Goal: Transaction & Acquisition: Book appointment/travel/reservation

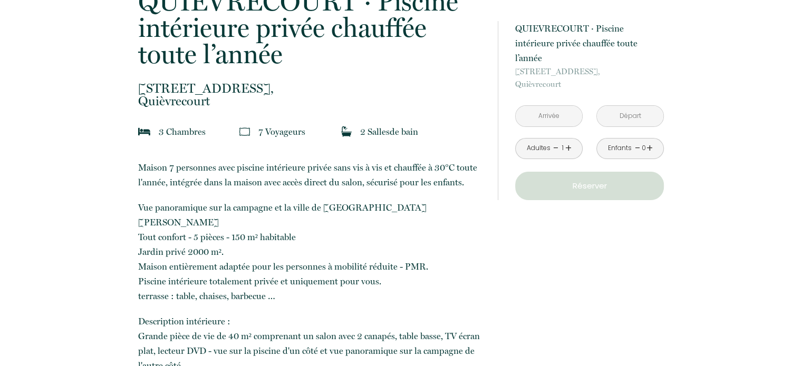
scroll to position [264, 0]
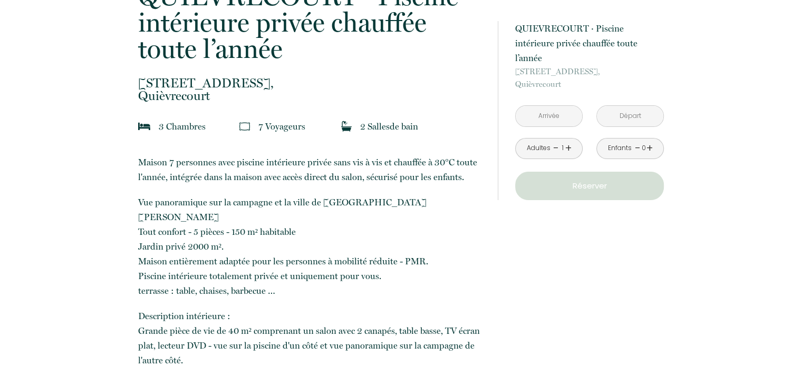
click at [552, 106] on input "text" at bounding box center [549, 116] width 66 height 21
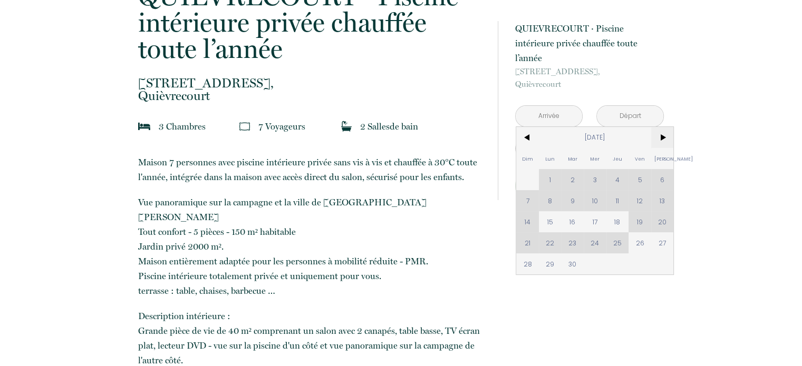
click at [659, 127] on span ">" at bounding box center [662, 137] width 23 height 21
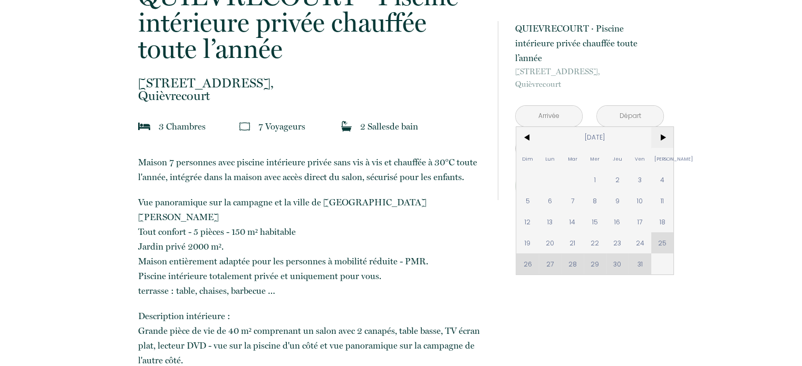
click at [658, 127] on span ">" at bounding box center [662, 137] width 23 height 21
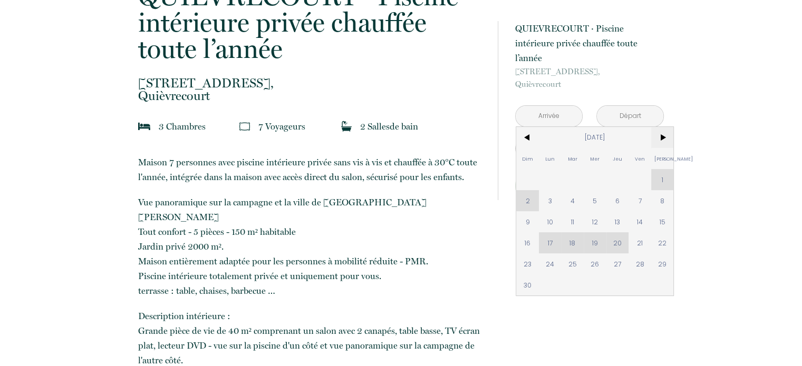
click at [658, 127] on span ">" at bounding box center [662, 137] width 23 height 21
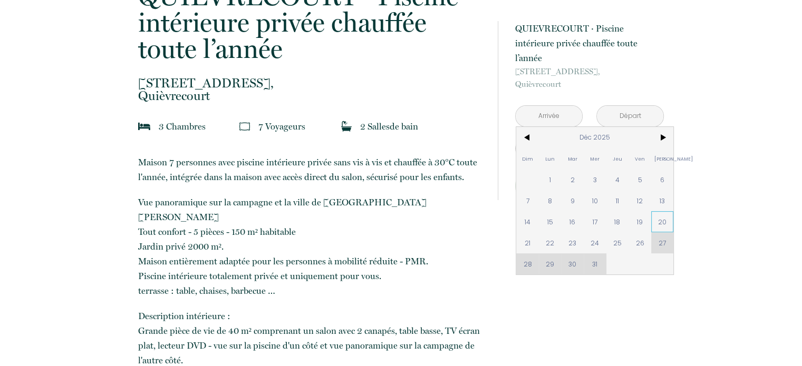
click at [662, 211] on span "20" at bounding box center [662, 221] width 23 height 21
type input "[PERSON_NAME] 20 Déc 2025"
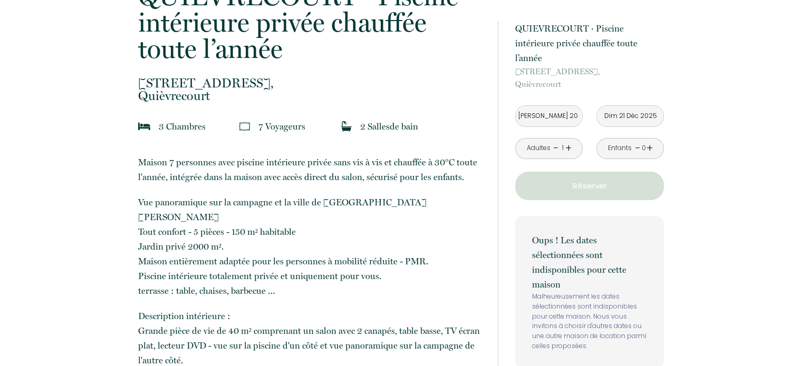
click at [631, 106] on input "Dim 21 Déc 2025" at bounding box center [630, 116] width 66 height 21
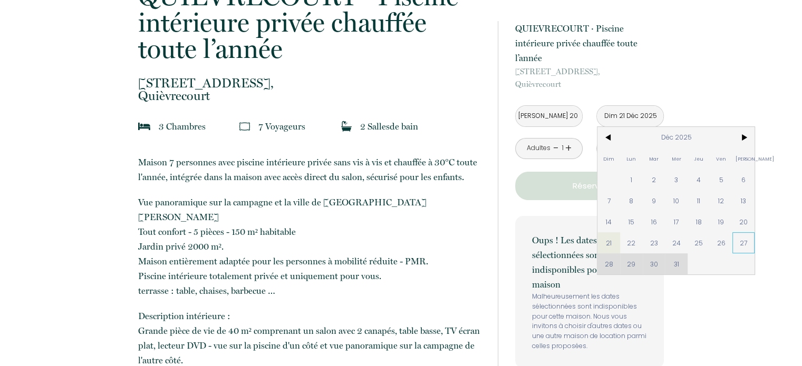
click at [744, 232] on span "27" at bounding box center [743, 242] width 23 height 21
type input "[PERSON_NAME] 27 Déc 2025"
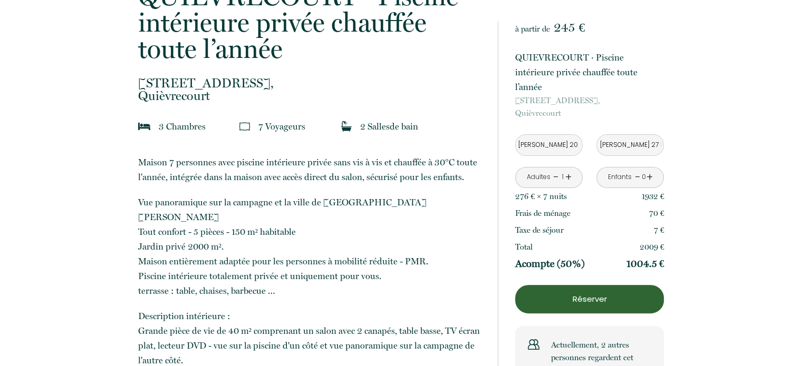
click at [573, 167] on div "Adultes - 1 +" at bounding box center [548, 177] width 67 height 21
click at [570, 169] on link "+" at bounding box center [568, 177] width 6 height 16
click at [568, 169] on link "+" at bounding box center [568, 177] width 6 height 16
click at [566, 169] on link "+" at bounding box center [568, 177] width 6 height 16
click at [570, 169] on link "+" at bounding box center [568, 177] width 6 height 16
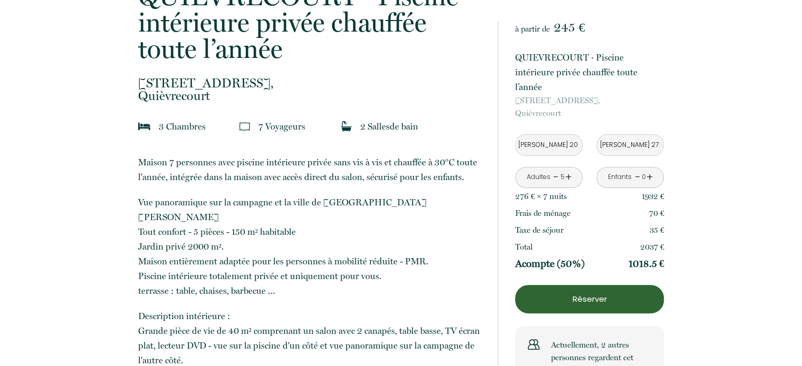
click at [555, 169] on link "-" at bounding box center [556, 177] width 6 height 16
click at [568, 169] on link "+" at bounding box center [568, 177] width 6 height 16
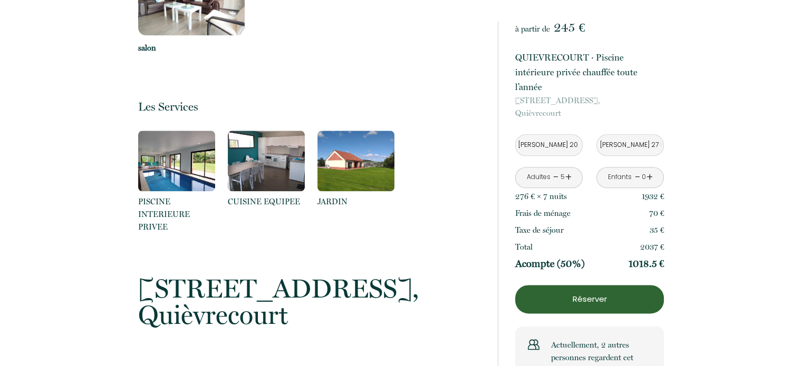
scroll to position [1308, 0]
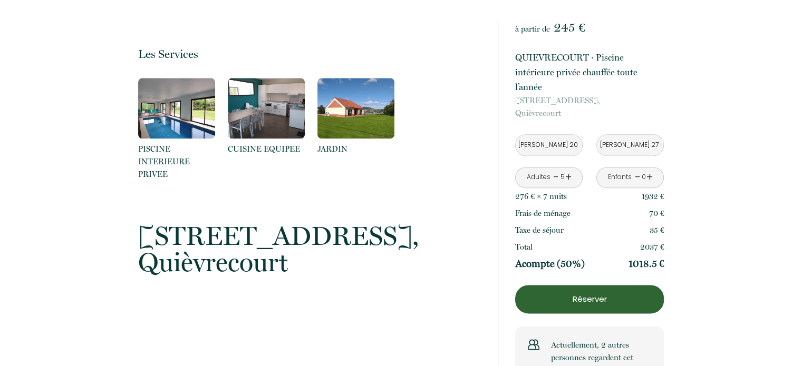
click at [568, 293] on p "Réserver" at bounding box center [589, 299] width 141 height 13
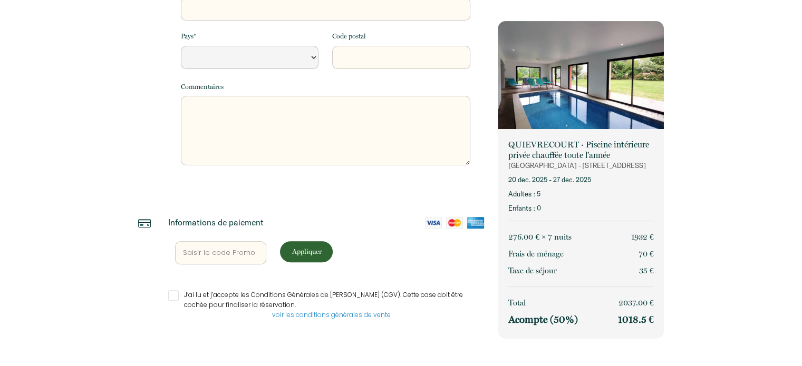
select select "Default select example"
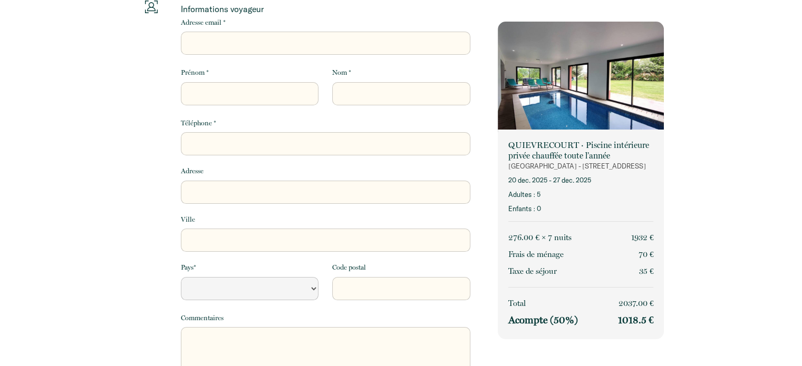
scroll to position [0, 0]
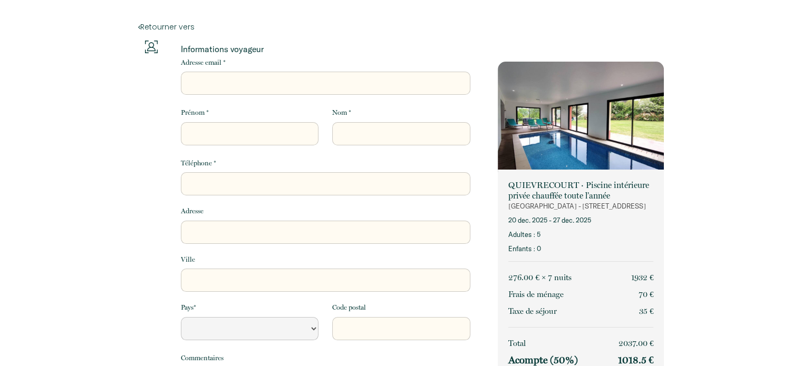
click at [224, 82] on input "Adresse email *" at bounding box center [325, 83] width 289 height 23
type input "[EMAIL_ADDRESS][DOMAIN_NAME]"
type input "[PERSON_NAME]"
type input "Grives"
type input "0615837109"
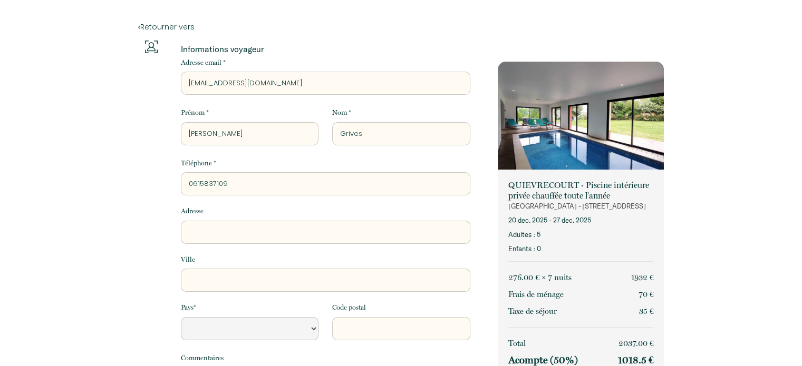
type input "[STREET_ADDRESS][PERSON_NAME]"
type input "[GEOGRAPHIC_DATA]"
type input "94360"
select select "Default select example"
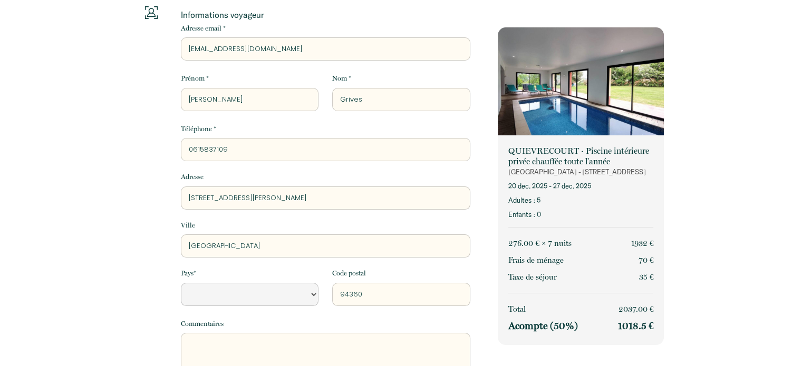
scroll to position [53, 0]
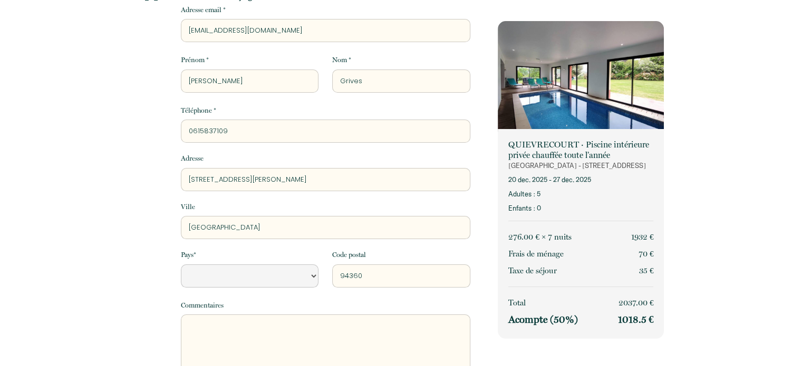
drag, startPoint x: 289, startPoint y: 180, endPoint x: 170, endPoint y: 193, distance: 119.4
click at [166, 193] on div "Informations voyageur Adresse email * agrives@free.fr Prénom * Annie Nom * Griv…" at bounding box center [311, 199] width 346 height 423
type input "1"
select select "Default select example"
type input "18"
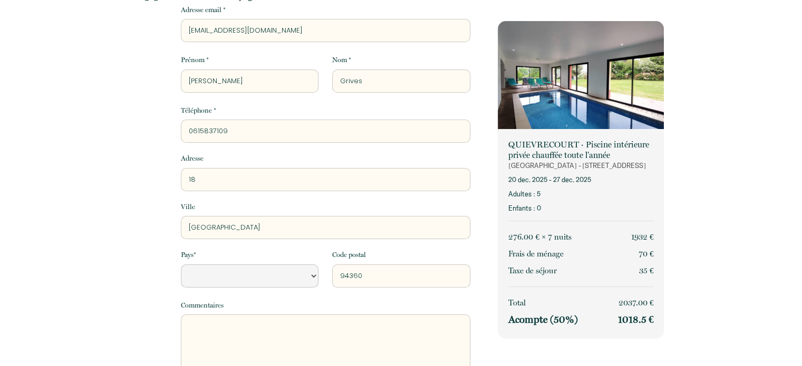
select select "Default select example"
type input "18"
select select "Default select example"
type input "18 r"
select select "Default select example"
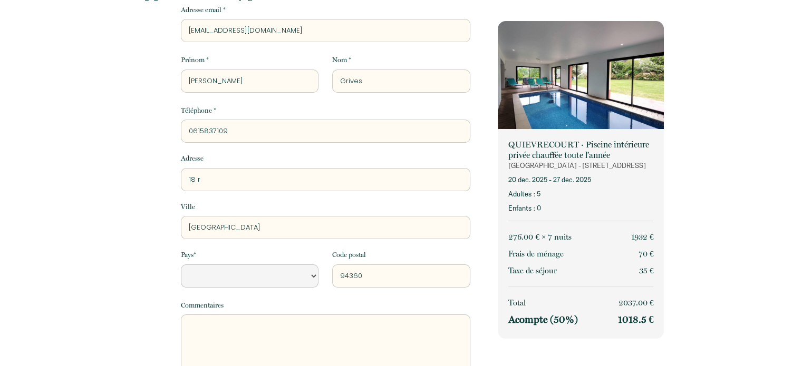
type input "18 ru"
select select "Default select example"
type input "18 rue"
select select "Default select example"
type input "18 rue"
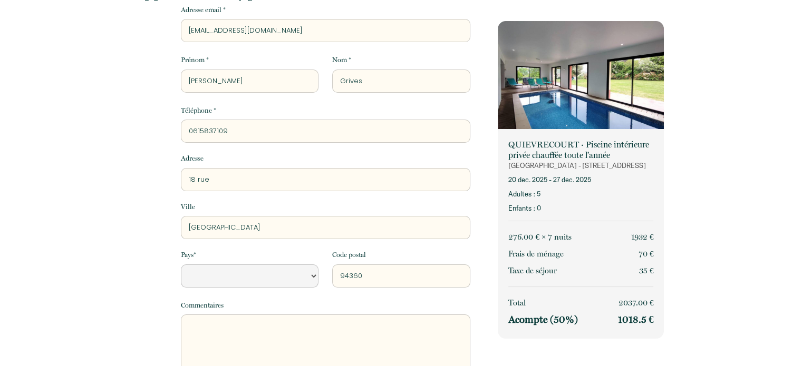
select select "Default select example"
type input "18 rue d"
select select "Default select example"
type input "18 rue de"
select select "Default select example"
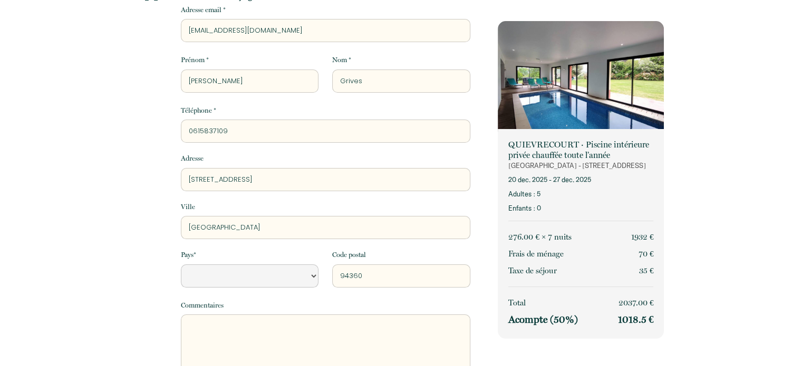
type input "18 rue de"
select select "Default select example"
type input "18 rue de l"
select select "Default select example"
type input "18 rue de l'"
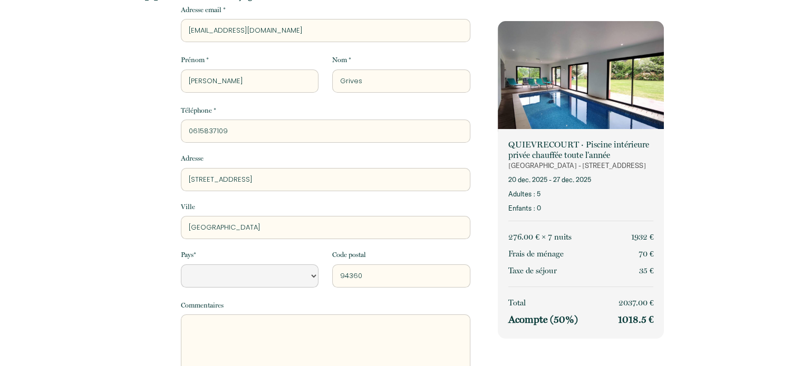
select select "Default select example"
type input "18 rue de l'E"
select select "Default select example"
type input "18 rue de l'Eg"
select select "Default select example"
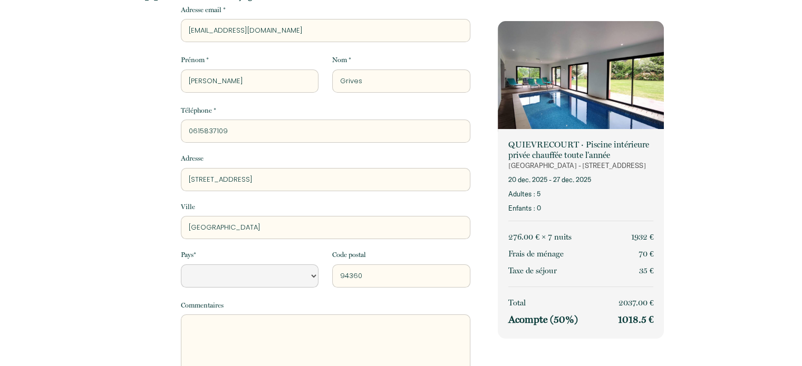
type input "18 rue de l'Egl"
select select "Default select example"
type input "18 rue de l'Egli"
select select "Default select example"
type input "18 rue de l'Eglis"
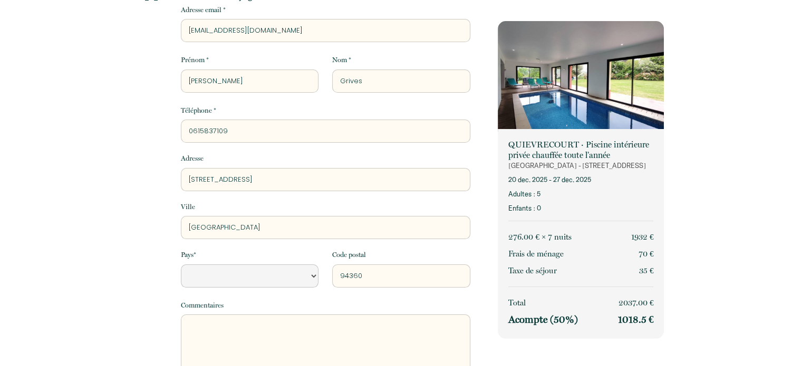
select select "Default select example"
type input "18 rue de l'Eglise"
select select "Default select example"
type input "18 rue de l'Eglise"
click at [215, 231] on input "[GEOGRAPHIC_DATA]" at bounding box center [325, 227] width 289 height 23
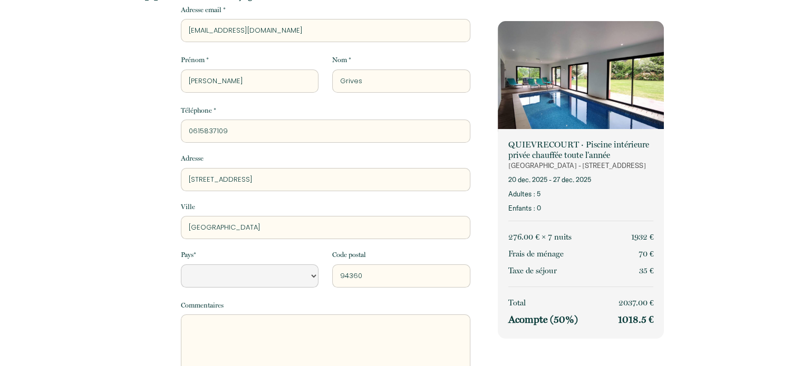
drag, startPoint x: 269, startPoint y: 229, endPoint x: 245, endPoint y: 229, distance: 23.7
click at [245, 229] on input "[GEOGRAPHIC_DATA]" at bounding box center [325, 227] width 289 height 23
drag, startPoint x: 272, startPoint y: 230, endPoint x: 154, endPoint y: 228, distance: 118.1
click at [154, 228] on div "Informations voyageur Adresse email * agrives@free.fr Prénom * Annie Nom * Griv…" at bounding box center [311, 199] width 346 height 423
type input "n"
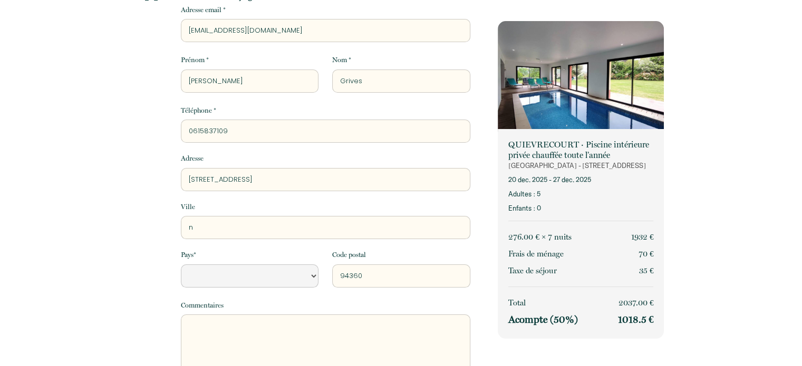
select select "Default select example"
type input "NE"
select select "Default select example"
type input "NEU"
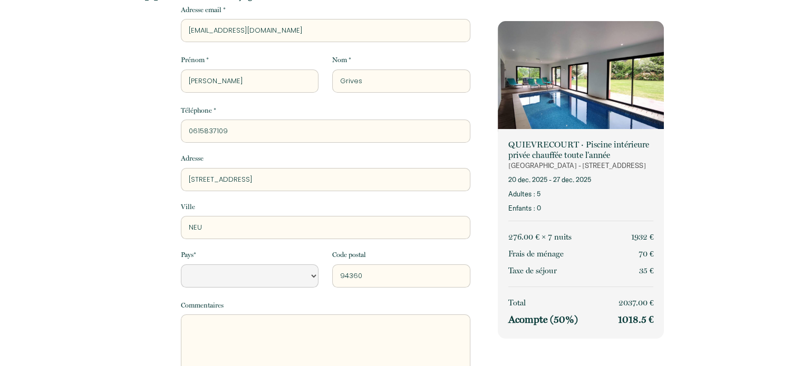
select select "Default select example"
type input "NEUS"
select select "Default select example"
type input "NEUSS"
select select "Default select example"
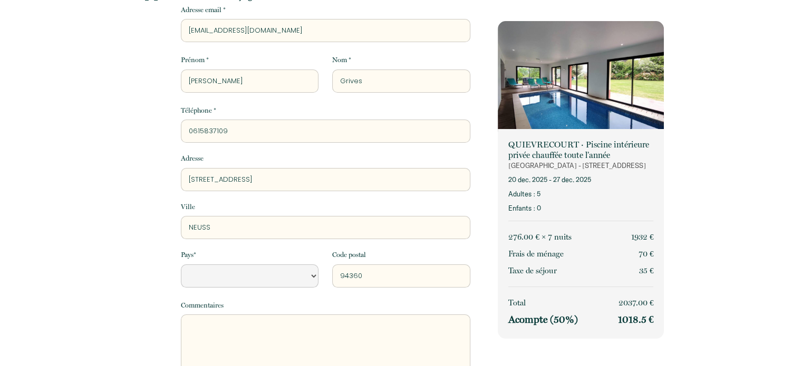
type input "NEUSSA"
select select "Default select example"
type input "NEUSSAR"
select select "Default select example"
type input "[GEOGRAPHIC_DATA]"
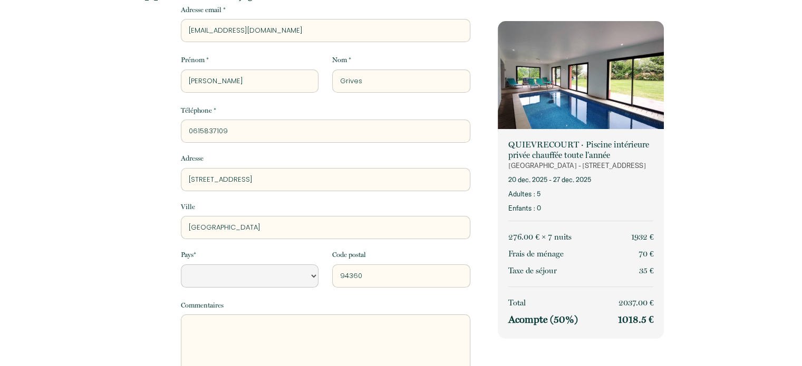
select select "Default select example"
type input "[GEOGRAPHIC_DATA]"
select select "Default select example"
type input "[GEOGRAPHIC_DATA]"
select select "Default select example"
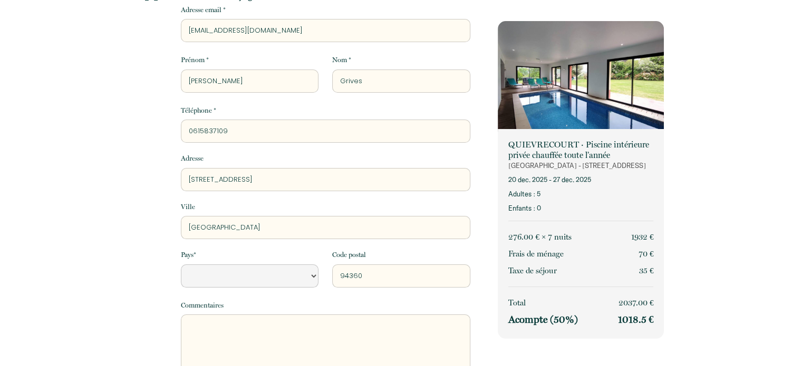
type input "NEUSSARGUES"
select select "Default select example"
type input "NEUSSARGUES"
select select "Default select example"
type input "NEUSSARGUES M"
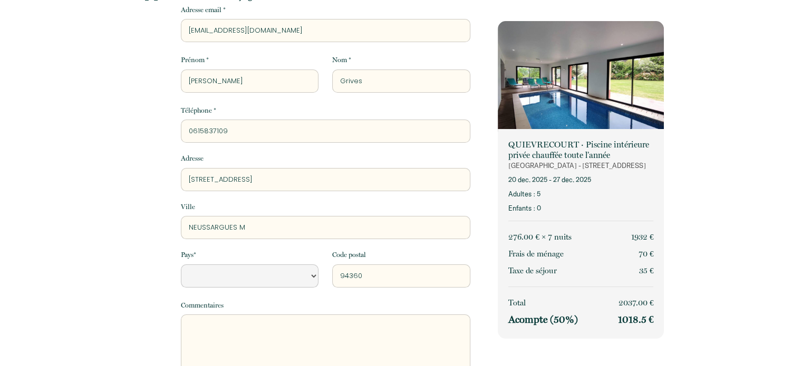
select select "Default select example"
type input "NEUSSARGUES MO"
select select "Default select example"
type input "NEUSSARGUES MOI"
select select "Default select example"
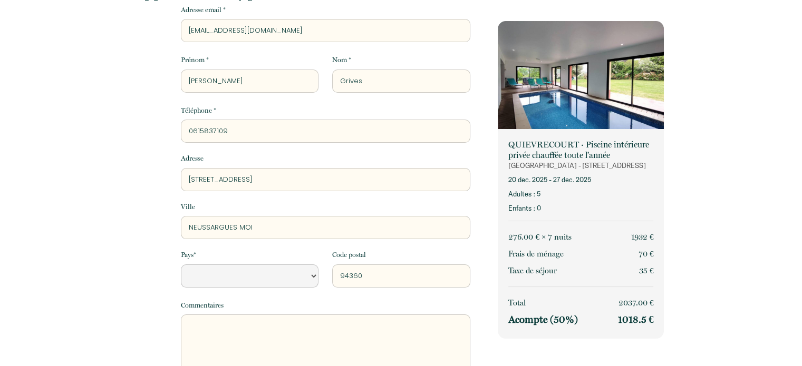
type input "NEUSSARGUES MOIS"
select select "Default select example"
type input "NEUSSARGUES MOISS"
select select "Default select example"
type input "NEUSSARGUES MOISSA"
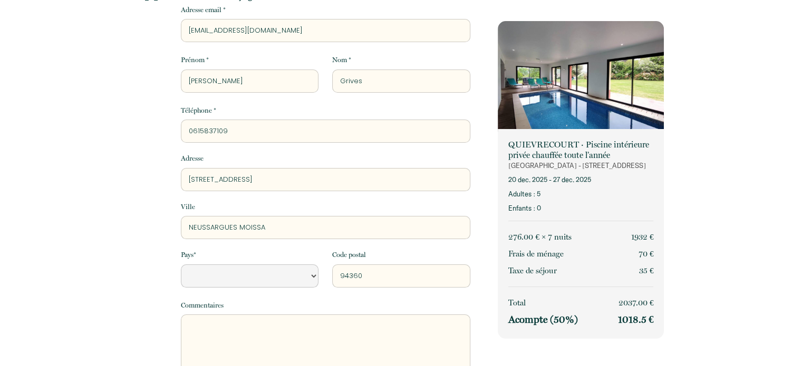
select select "Default select example"
type input "NEUSSARGUES MOISSAC"
select select "Default select example"
type input "NEUSSARGUES MOISSAC"
click at [299, 284] on select "[GEOGRAPHIC_DATA] [GEOGRAPHIC_DATA] [GEOGRAPHIC_DATA] [GEOGRAPHIC_DATA] [GEOGRA…" at bounding box center [250, 276] width 138 height 23
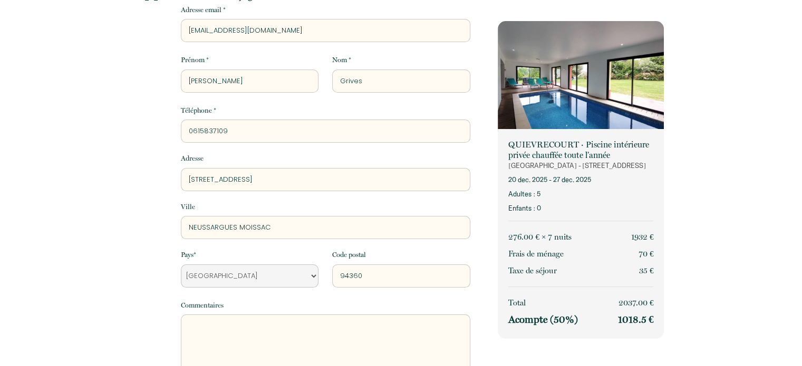
click at [181, 265] on select "[GEOGRAPHIC_DATA] [GEOGRAPHIC_DATA] [GEOGRAPHIC_DATA] [GEOGRAPHIC_DATA] [GEOGRA…" at bounding box center [250, 276] width 138 height 23
select select "FR"
drag, startPoint x: 368, startPoint y: 280, endPoint x: 326, endPoint y: 279, distance: 42.2
click at [326, 279] on div "Code postal 94360" at bounding box center [401, 268] width 152 height 37
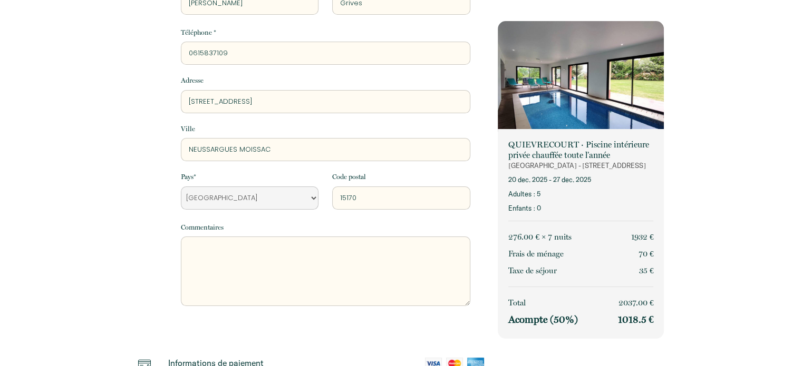
scroll to position [158, 0]
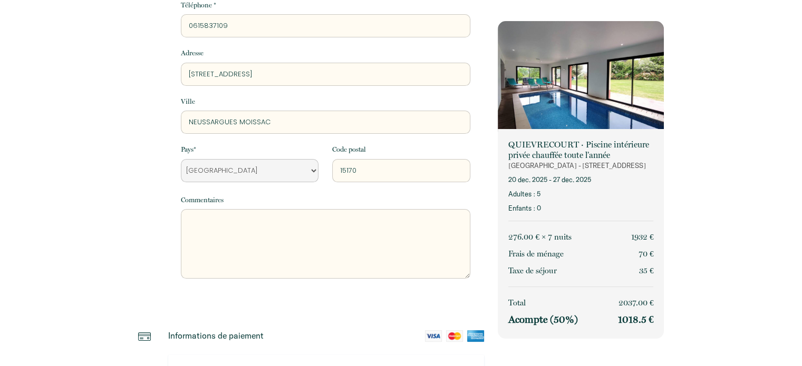
type input "15170"
click at [191, 244] on textarea at bounding box center [325, 244] width 289 height 70
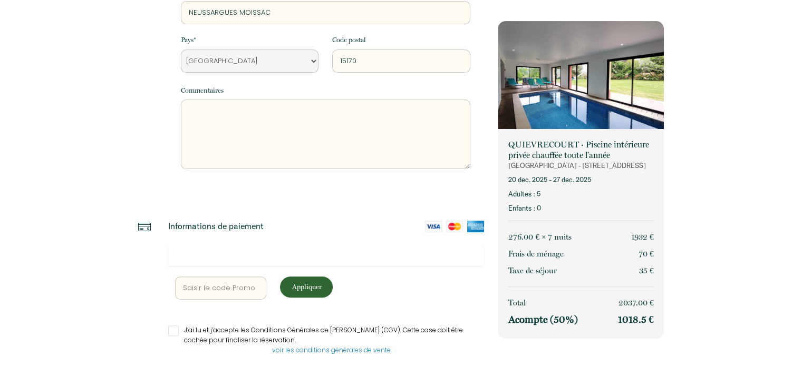
scroll to position [303, 0]
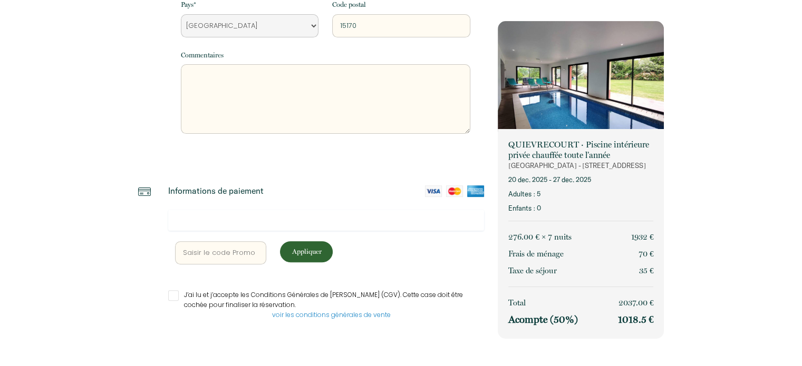
click at [171, 294] on input "J’ai lu et j’accepte les Conditions Générales de [PERSON_NAME] (CGV). Cette cas…" at bounding box center [326, 295] width 316 height 11
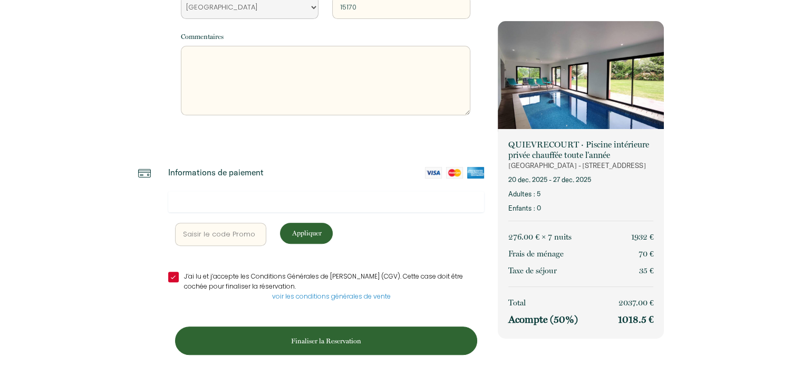
scroll to position [331, 0]
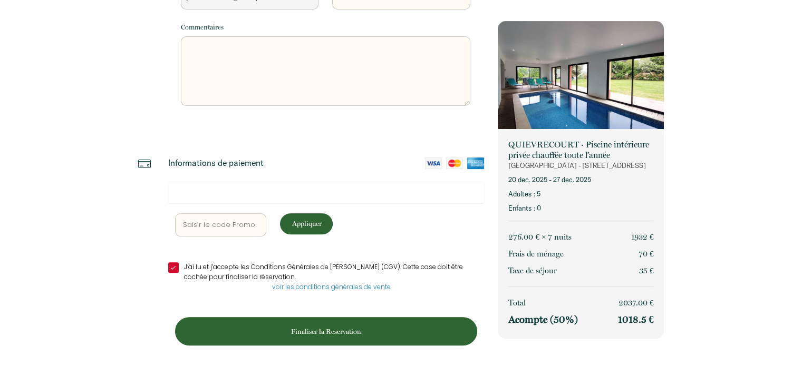
click at [312, 331] on p "Finaliser la Reservation" at bounding box center [326, 332] width 295 height 10
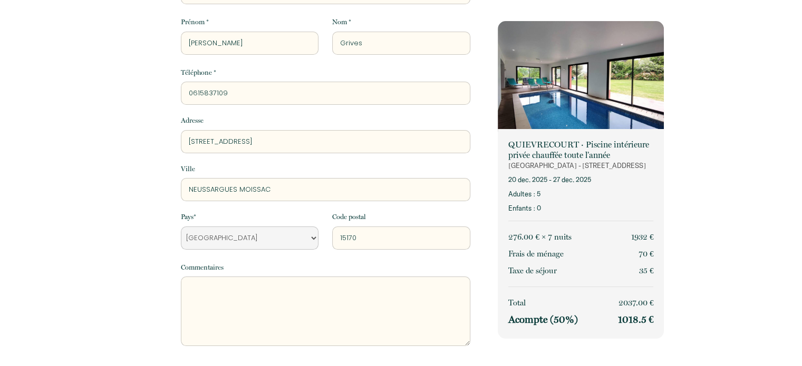
scroll to position [329, 0]
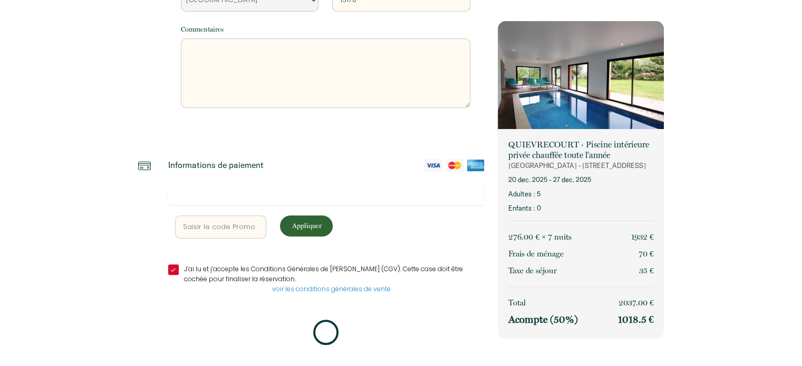
click at [432, 188] on div at bounding box center [326, 194] width 316 height 21
click at [419, 201] on div at bounding box center [326, 194] width 316 height 21
click at [171, 271] on input "J’ai lu et j’accepte les Conditions Générales de [PERSON_NAME] (CGV). Cette cas…" at bounding box center [326, 270] width 316 height 11
click at [171, 270] on input "J’ai lu et j’accepte les Conditions Générales de [PERSON_NAME] (CGV). Cette cas…" at bounding box center [326, 270] width 316 height 11
checkbox input "true"
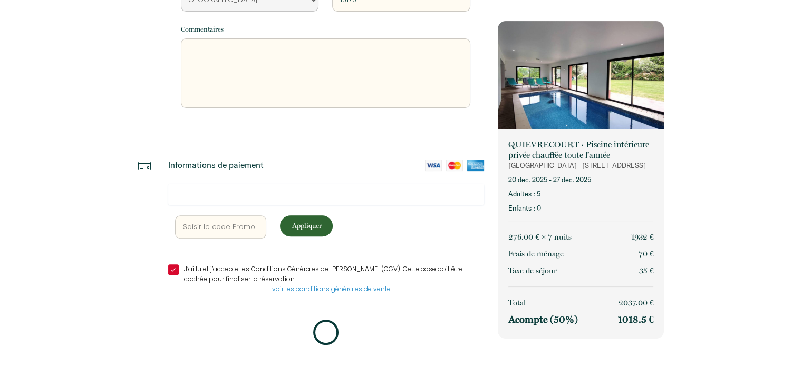
click at [448, 169] on img at bounding box center [454, 166] width 17 height 12
click at [238, 231] on input "text" at bounding box center [221, 227] width 92 height 23
click at [371, 240] on div "Appliquer J’ai lu et j’accepte les Conditions Générales de Vente (CGV). Cette c…" at bounding box center [326, 265] width 316 height 162
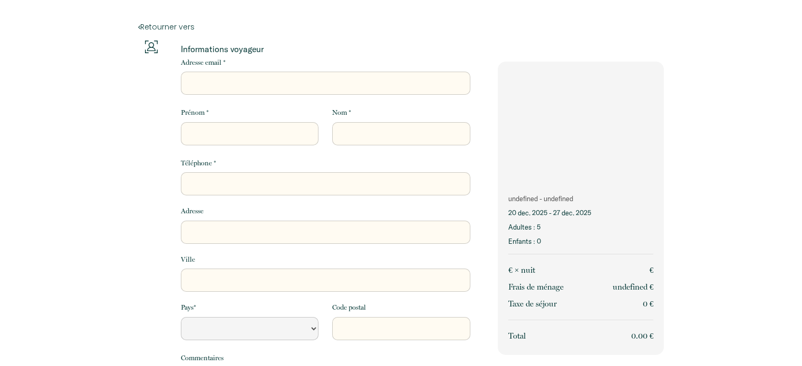
scroll to position [271, 0]
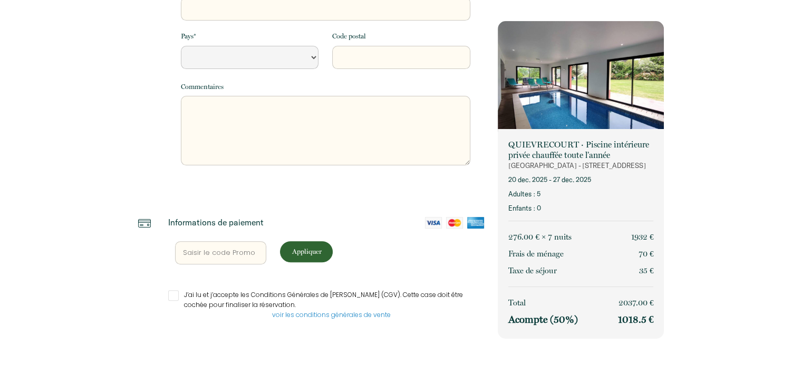
select select "Default select example"
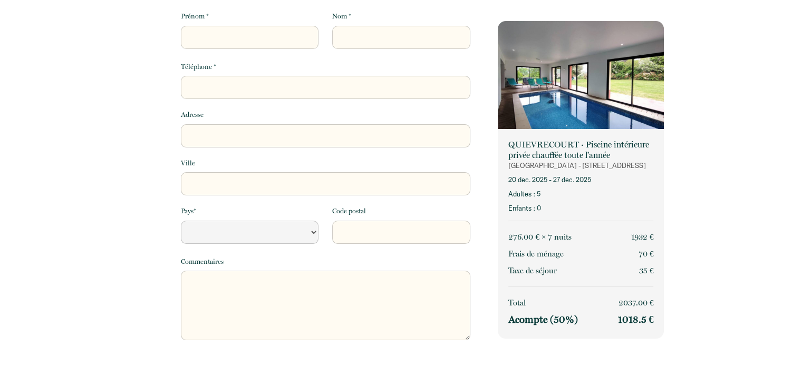
scroll to position [0, 0]
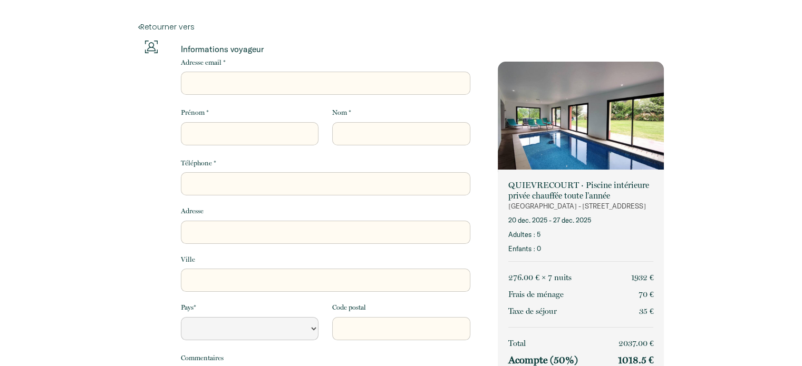
click at [276, 86] on input "Adresse email *" at bounding box center [325, 83] width 289 height 23
type input "[EMAIL_ADDRESS][DOMAIN_NAME]"
type input "[PERSON_NAME]"
type input "Grives"
type input "0615837109"
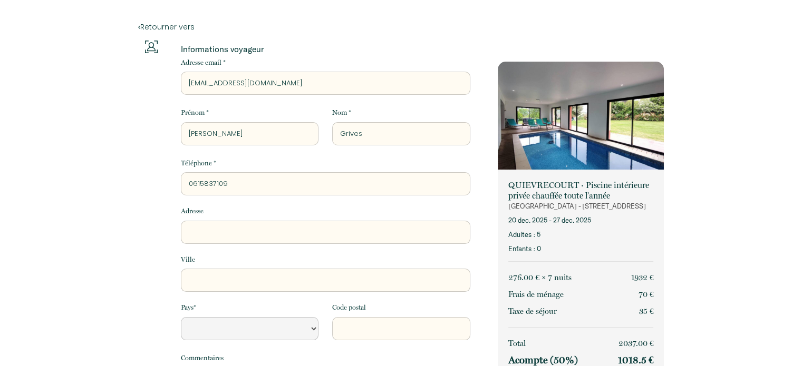
type input "[STREET_ADDRESS][PERSON_NAME]"
type input "[GEOGRAPHIC_DATA]"
type input "94360"
select select "Default select example"
drag, startPoint x: 277, startPoint y: 234, endPoint x: 183, endPoint y: 233, distance: 93.3
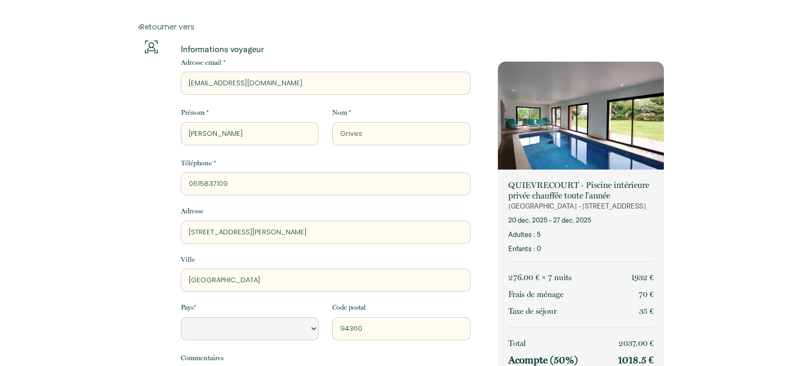
click at [183, 233] on input "[STREET_ADDRESS][PERSON_NAME]" at bounding box center [325, 232] width 289 height 23
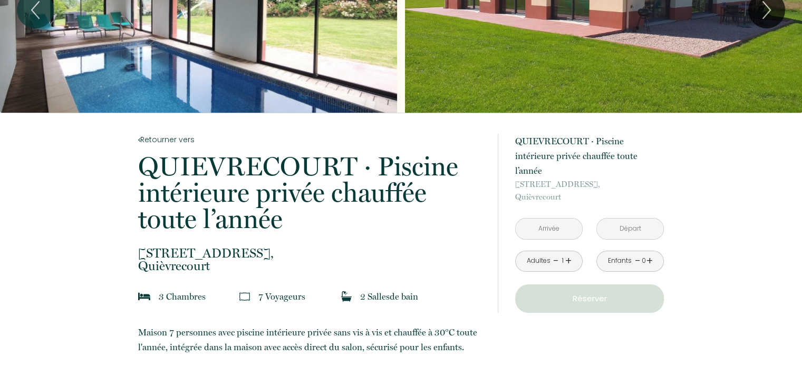
scroll to position [158, 0]
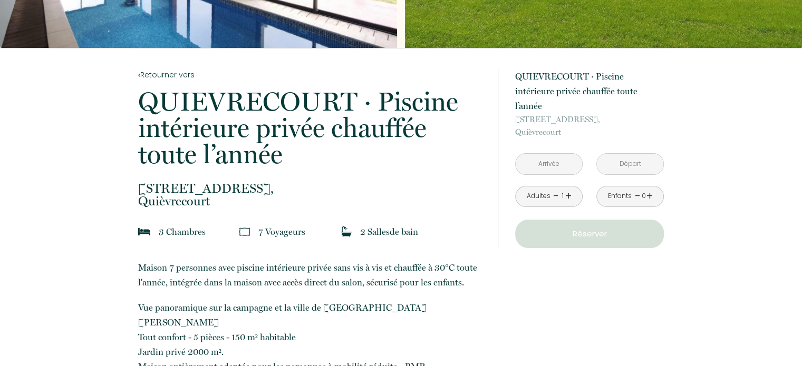
click at [551, 154] on input "text" at bounding box center [549, 164] width 66 height 21
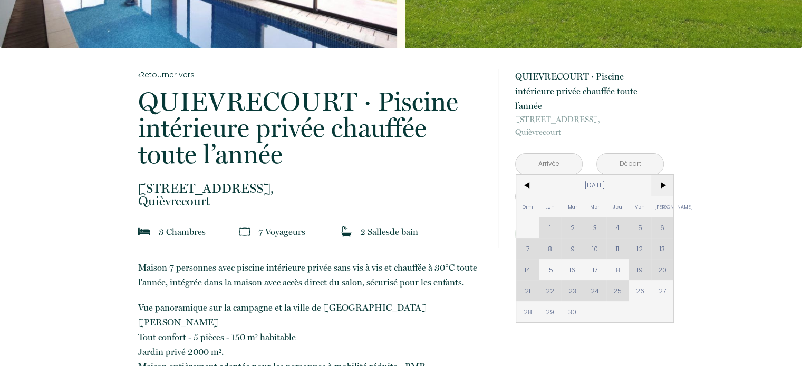
click at [663, 175] on span ">" at bounding box center [662, 185] width 23 height 21
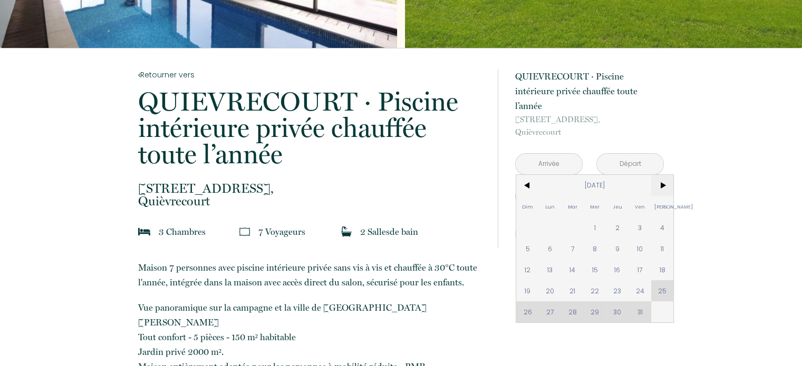
click at [663, 175] on span ">" at bounding box center [662, 185] width 23 height 21
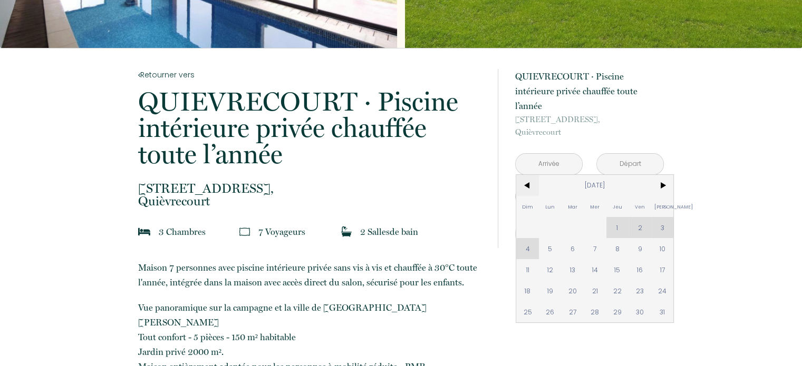
click at [534, 175] on span "<" at bounding box center [527, 185] width 23 height 21
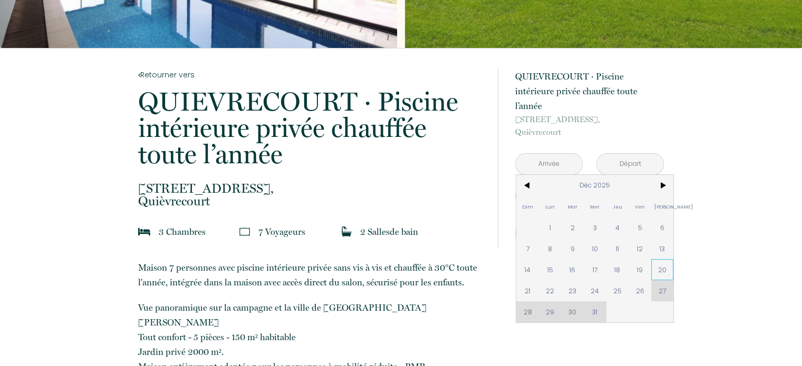
click at [663, 259] on span "20" at bounding box center [662, 269] width 23 height 21
type input "[PERSON_NAME] 20 Déc 2025"
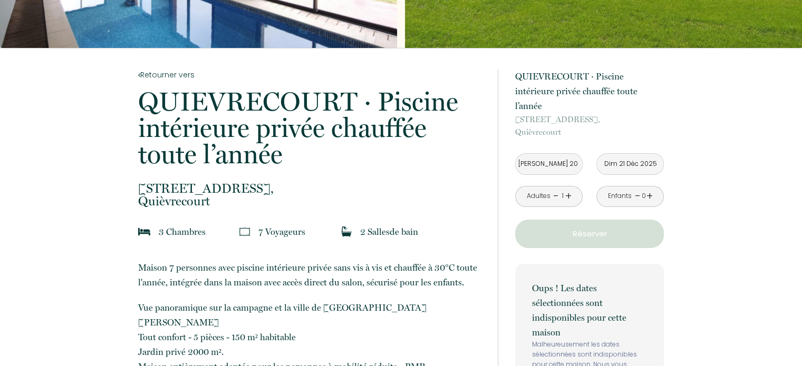
click at [618, 154] on input "Dim 21 Déc 2025" at bounding box center [630, 164] width 66 height 21
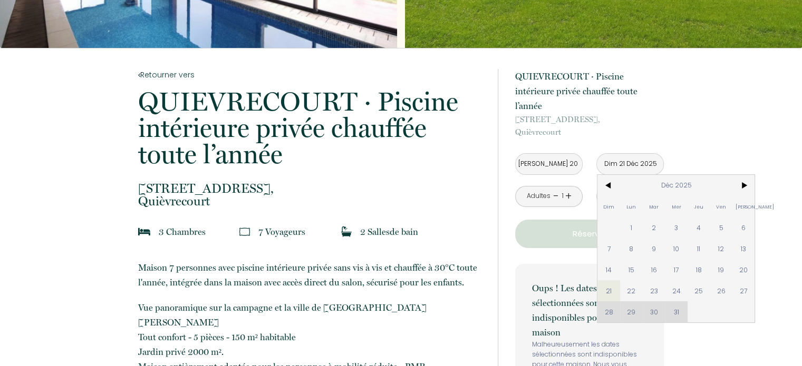
click at [619, 154] on input "Dim 21 Déc 2025" at bounding box center [630, 164] width 66 height 21
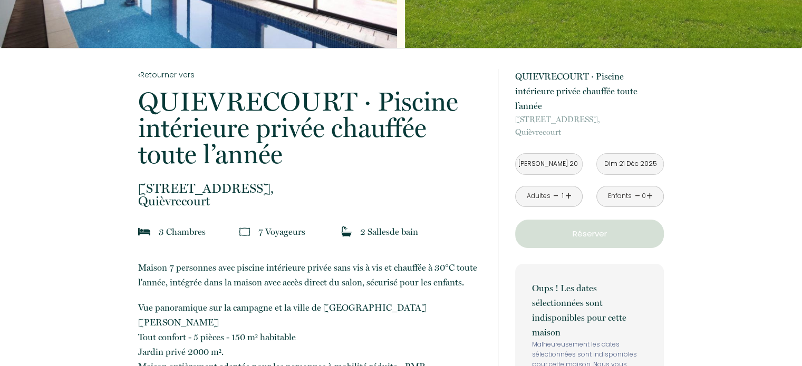
click at [619, 154] on input "Dim 21 Déc 2025" at bounding box center [630, 164] width 66 height 21
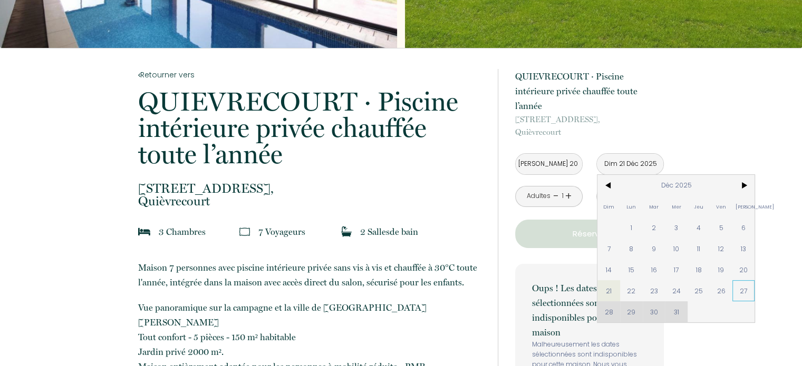
click at [740, 280] on span "27" at bounding box center [743, 290] width 23 height 21
type input "[PERSON_NAME] 27 Déc 2025"
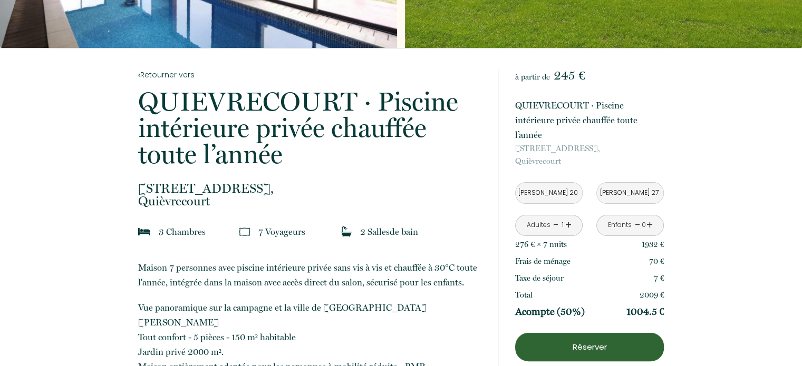
click at [565, 217] on link "+" at bounding box center [568, 225] width 6 height 16
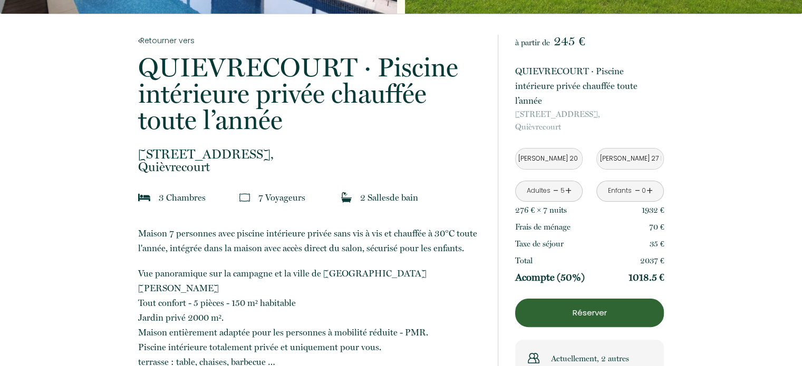
scroll to position [211, 0]
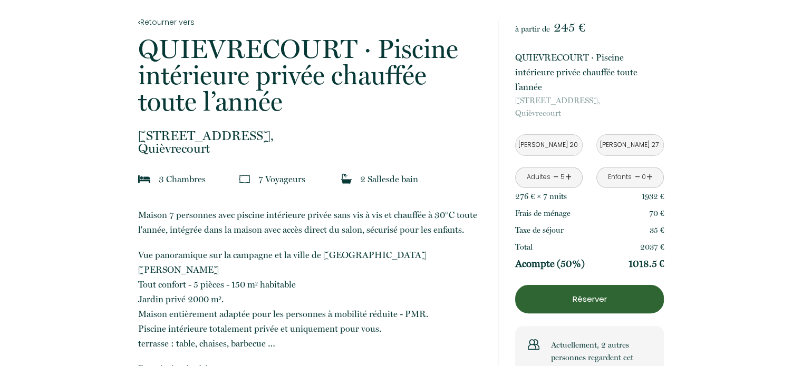
click at [595, 293] on p "Réserver" at bounding box center [589, 299] width 141 height 13
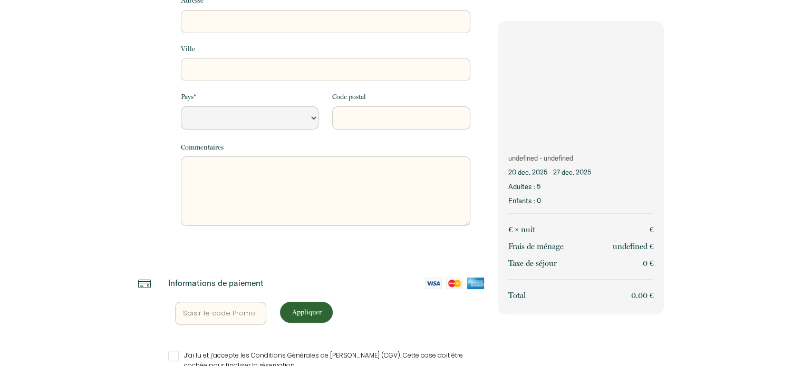
scroll to position [271, 0]
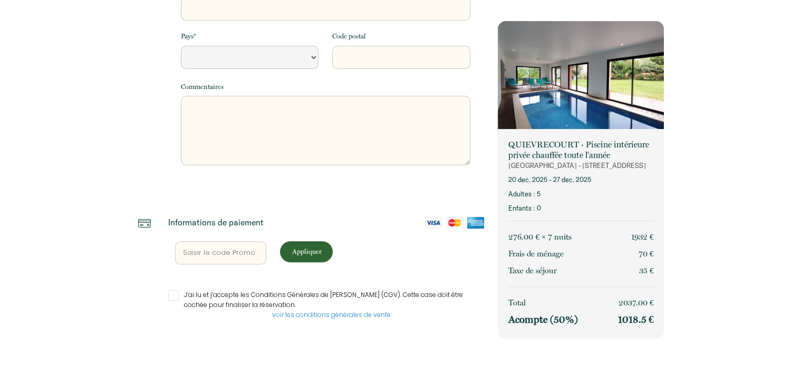
select select "Default select example"
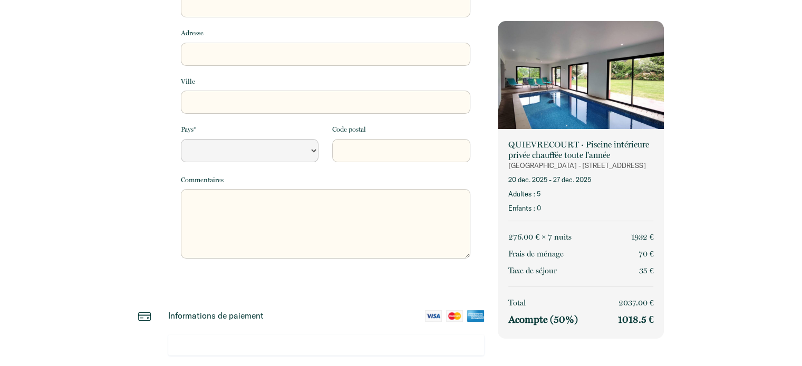
scroll to position [0, 0]
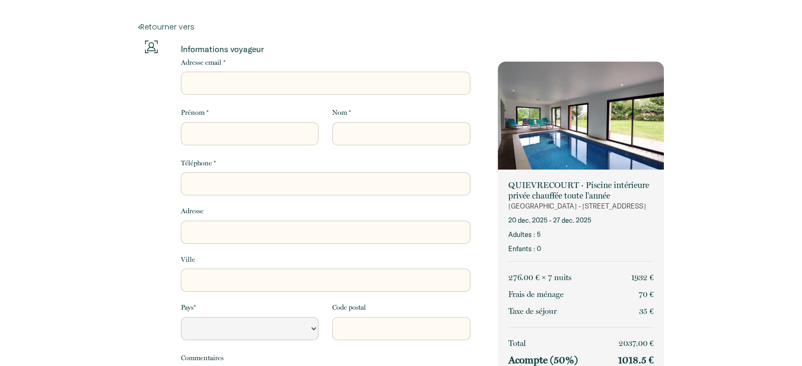
click at [247, 70] on div "Adresse email *" at bounding box center [324, 75] width 303 height 37
click at [250, 82] on input "Adresse email *" at bounding box center [325, 83] width 289 height 23
type input "[EMAIL_ADDRESS][DOMAIN_NAME]"
type input "[PERSON_NAME]"
type input "Grives"
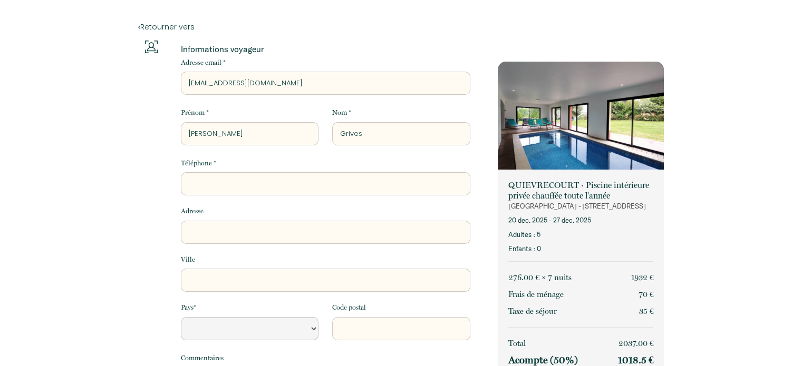
type input "0615837109"
type input "[STREET_ADDRESS][PERSON_NAME]"
type input "[GEOGRAPHIC_DATA]"
type input "94360"
select select "Default select example"
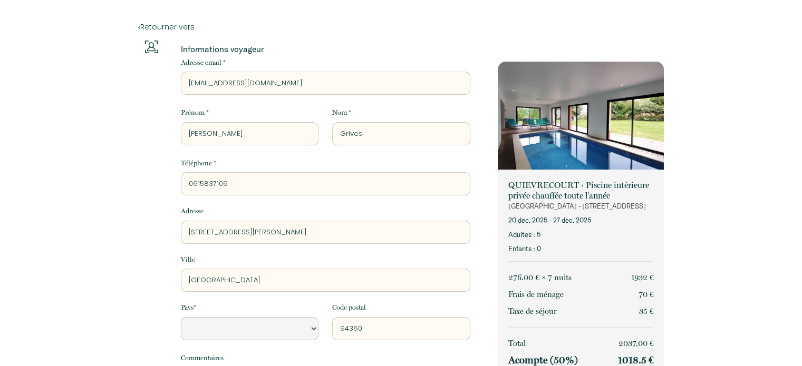
drag, startPoint x: 250, startPoint y: 234, endPoint x: 183, endPoint y: 228, distance: 66.7
click at [183, 228] on input "[STREET_ADDRESS][PERSON_NAME]" at bounding box center [325, 232] width 289 height 23
type input "[STREET_ADDRESS]"
select select "Default select example"
drag, startPoint x: 263, startPoint y: 285, endPoint x: 168, endPoint y: 276, distance: 95.3
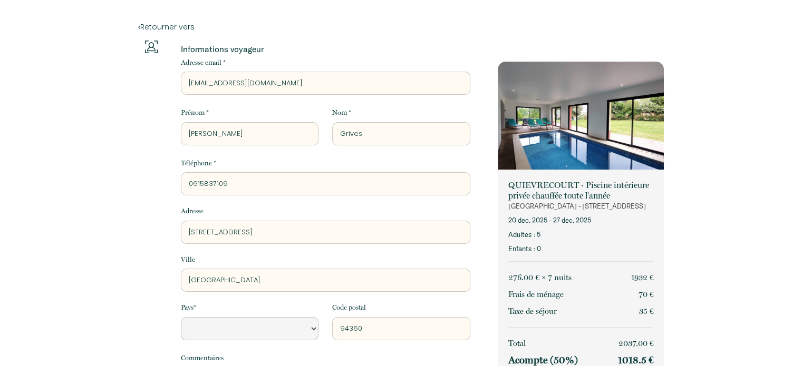
click at [168, 276] on div "Informations voyageur Adresse email * [EMAIL_ADDRESS][DOMAIN_NAME] Prénom * [PE…" at bounding box center [325, 252] width 317 height 423
type input "N"
select select "Default select example"
type input "NE"
select select "Default select example"
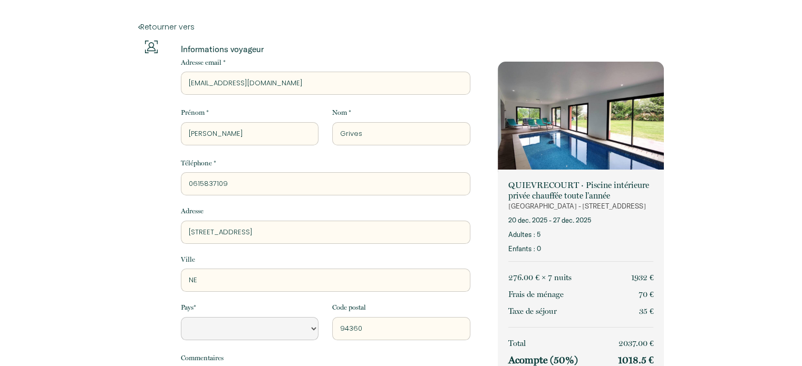
type input "NEU"
select select "Default select example"
type input "NEUS"
select select "Default select example"
type input "NEUSS"
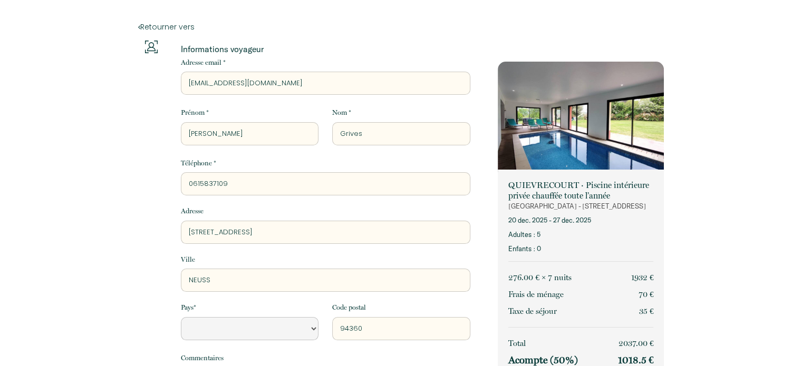
select select "Default select example"
type input "NEUSSA"
select select "Default select example"
type input "NEUSSAR"
select select "Default select example"
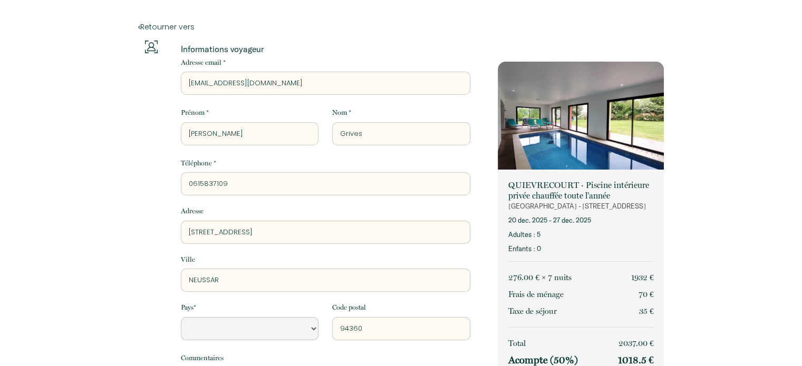
type input "[GEOGRAPHIC_DATA]"
select select "Default select example"
type input "[GEOGRAPHIC_DATA]"
select select "Default select example"
type input "[GEOGRAPHIC_DATA]"
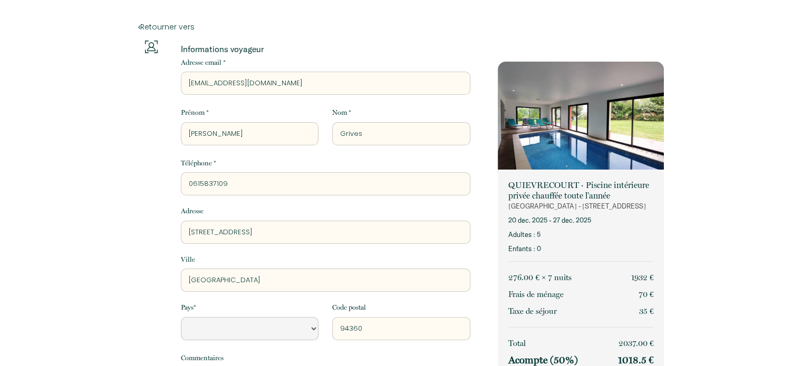
select select "Default select example"
type input "NEUSSARGUES"
select select "Default select example"
type input "NEUSSARGUES"
select select "Default select example"
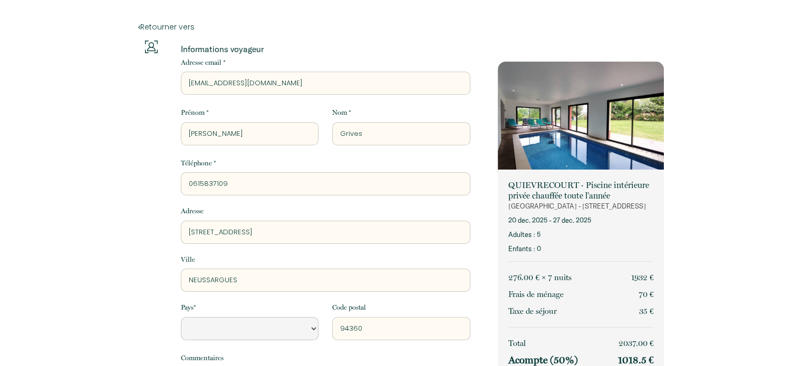
type input "NEUSSARGUES M"
select select "Default select example"
type input "NEUSSARGUES MO"
select select "Default select example"
type input "NEUSSARGUES MOI"
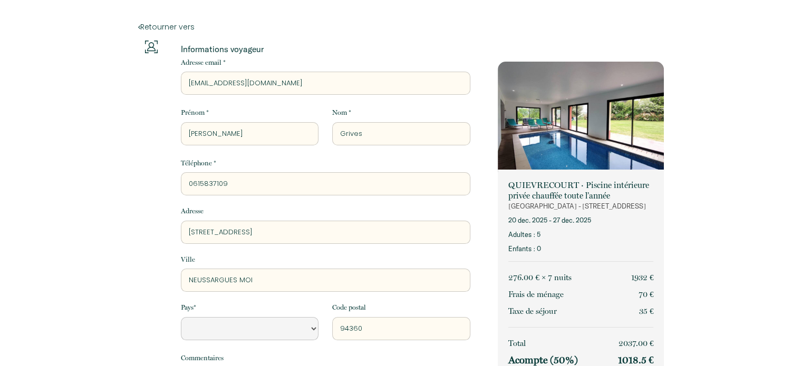
select select "Default select example"
type input "NEUSSARGUES MOIS"
select select "Default select example"
type input "NEUSSARGUES MOISS"
select select "Default select example"
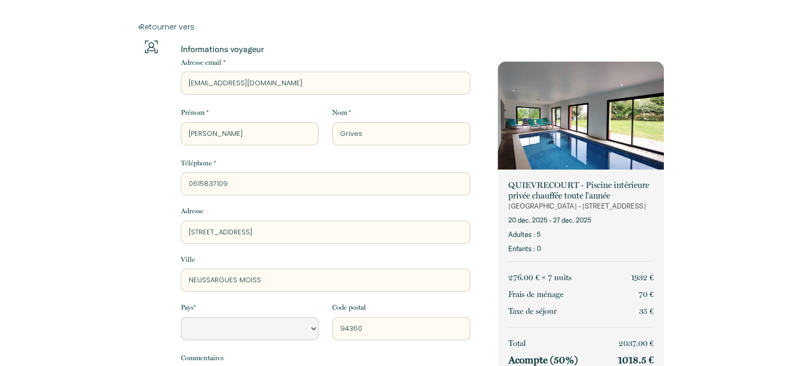
type input "NEUSSARGUES MOISSA"
select select "Default select example"
type input "NEUSSARGUES MOISSAC"
select select "Default select example"
type input "NEUSSARGUES MOISSAC"
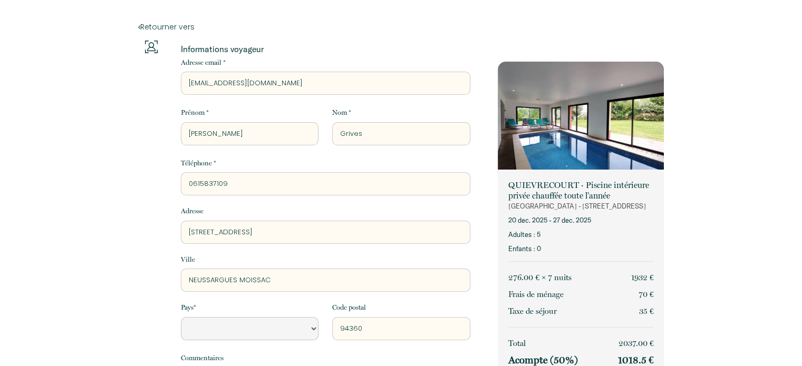
click at [306, 334] on select "[GEOGRAPHIC_DATA] [GEOGRAPHIC_DATA] [GEOGRAPHIC_DATA] [GEOGRAPHIC_DATA] [GEOGRA…" at bounding box center [250, 328] width 138 height 23
click at [181, 317] on select "[GEOGRAPHIC_DATA] [GEOGRAPHIC_DATA] [GEOGRAPHIC_DATA] [GEOGRAPHIC_DATA] [GEOGRA…" at bounding box center [250, 328] width 138 height 23
select select "FR"
drag, startPoint x: 379, startPoint y: 329, endPoint x: 311, endPoint y: 330, distance: 67.5
click at [311, 330] on div "Pays * [GEOGRAPHIC_DATA] [GEOGRAPHIC_DATA] [GEOGRAPHIC_DATA] [GEOGRAPHIC_DATA] …" at bounding box center [324, 321] width 303 height 37
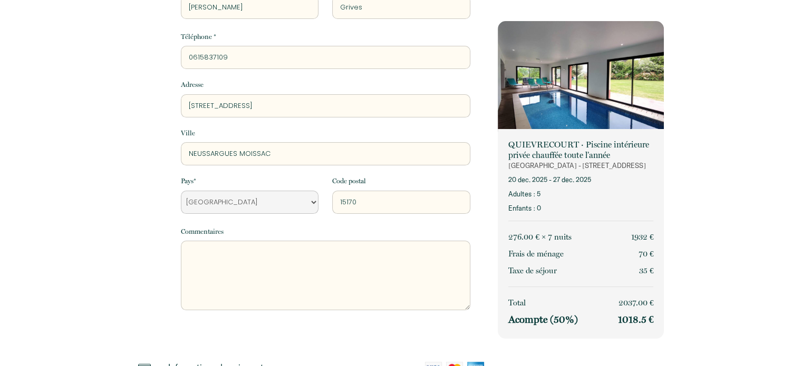
scroll to position [158, 0]
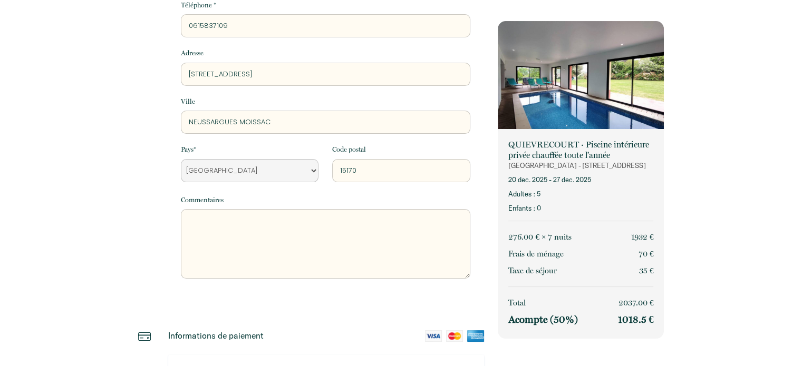
click at [364, 169] on input "15170" at bounding box center [401, 170] width 138 height 23
type input "15170"
click at [247, 229] on textarea at bounding box center [325, 244] width 289 height 70
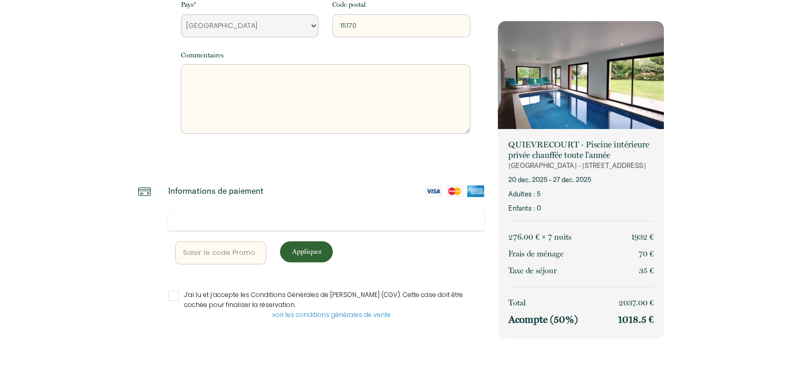
click at [322, 256] on p "Appliquer" at bounding box center [306, 252] width 45 height 10
click at [174, 296] on input "J’ai lu et j’accepte les Conditions Générales de [PERSON_NAME] (CGV). Cette cas…" at bounding box center [326, 295] width 316 height 11
checkbox input "true"
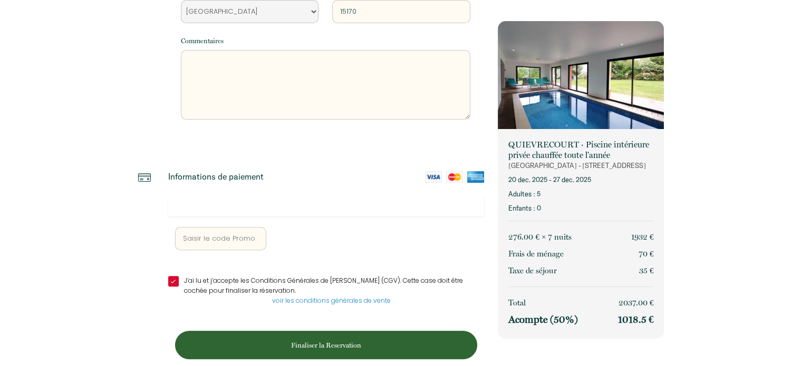
scroll to position [331, 0]
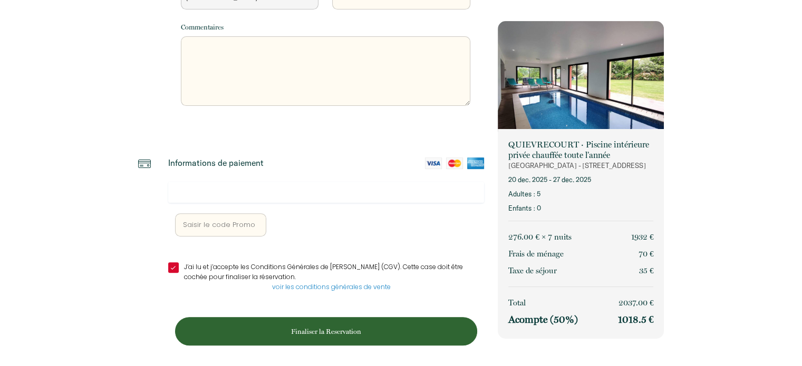
click at [304, 332] on p "Finaliser la Reservation" at bounding box center [326, 332] width 295 height 10
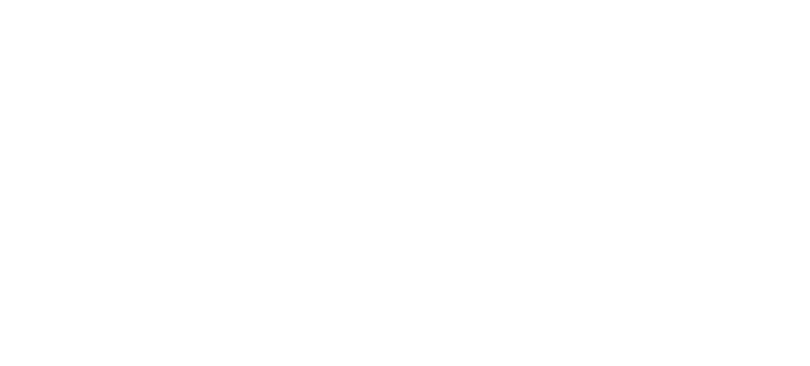
scroll to position [0, 0]
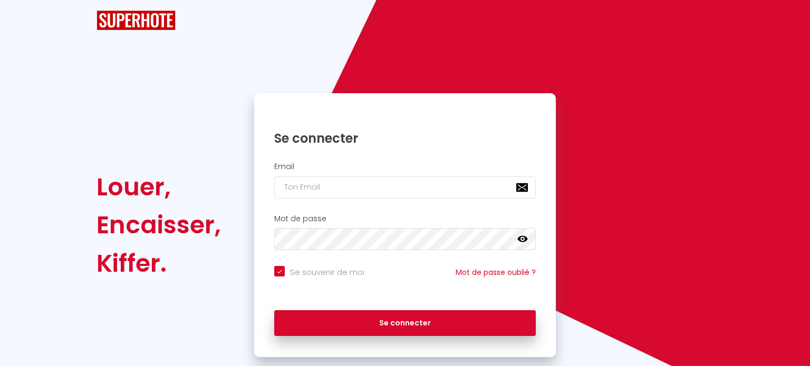
checkbox input "true"
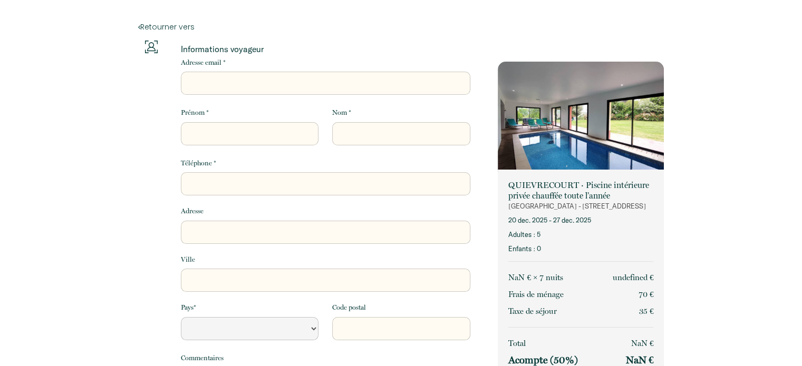
select select "Default select example"
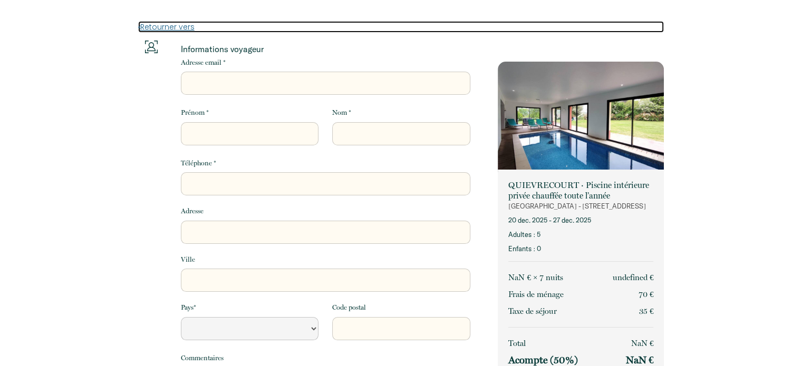
click at [175, 24] on link "Retourner vers" at bounding box center [401, 27] width 526 height 12
